Goal: Task Accomplishment & Management: Manage account settings

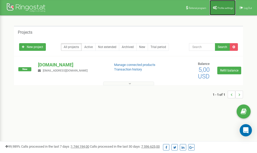
click at [219, 7] on span "Profile settings" at bounding box center [226, 8] width 16 height 3
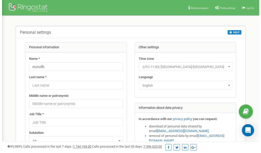
scroll to position [25, 0]
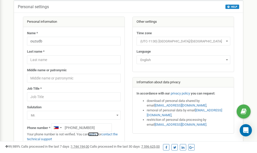
click at [95, 134] on link "verify it" at bounding box center [93, 134] width 10 height 4
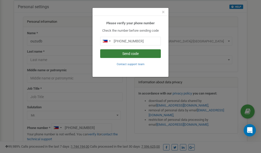
click at [145, 54] on button "Send code" at bounding box center [130, 53] width 61 height 9
